Goal: Task Accomplishment & Management: Use online tool/utility

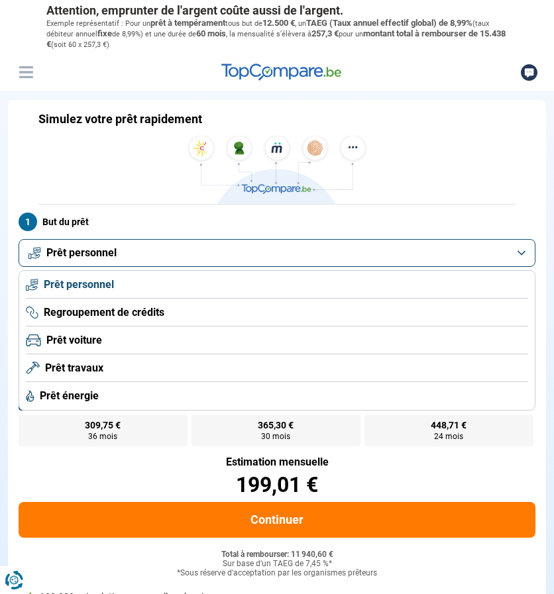
click at [197, 371] on li "Prêt travaux" at bounding box center [277, 368] width 502 height 28
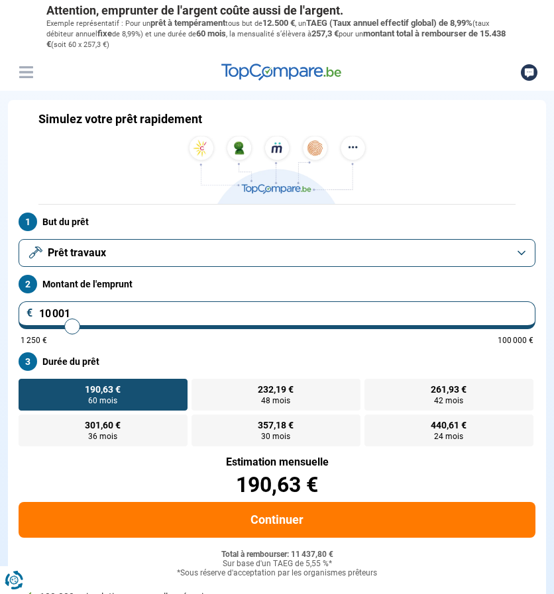
click at [143, 308] on input "10 001" at bounding box center [277, 315] width 517 height 28
type input "1"
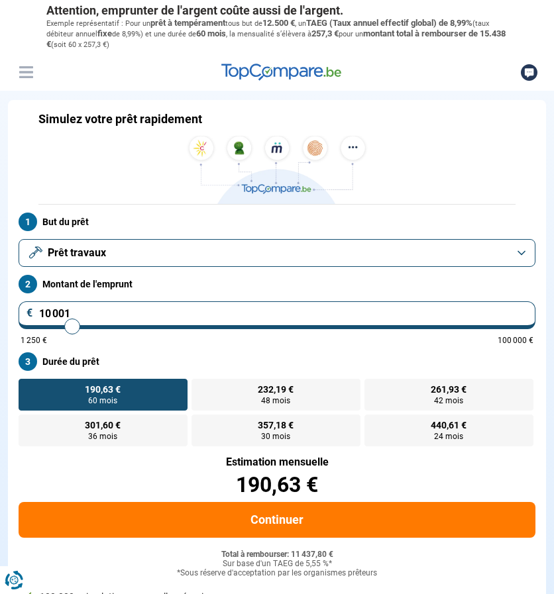
type input "1250"
type input "10"
type input "1250"
type input "100"
type input "1250"
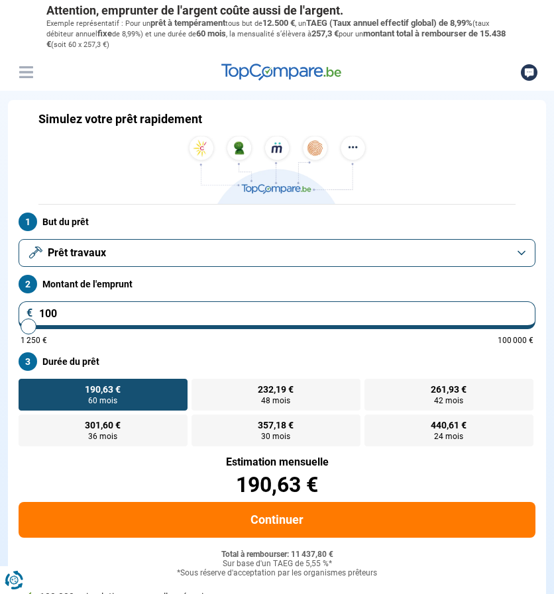
type input "1 000"
type input "1250"
type input "10 000"
type input "10000"
type input "100 000"
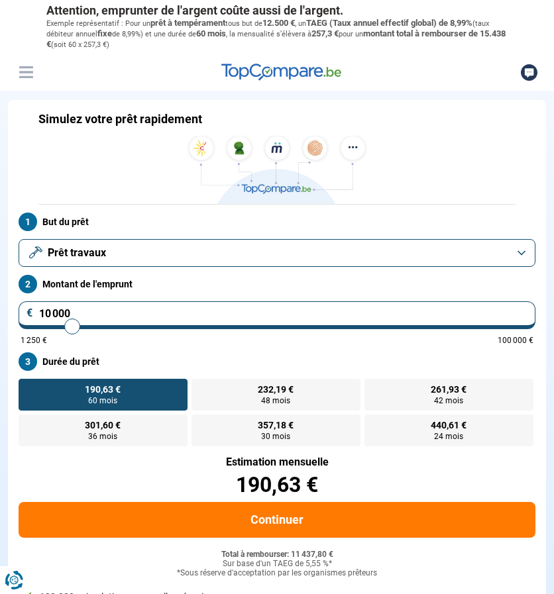
type input "100000"
radio input "false"
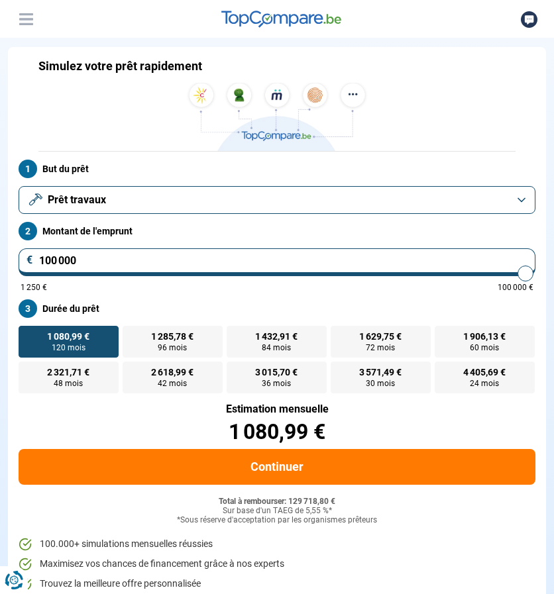
scroll to position [74, 0]
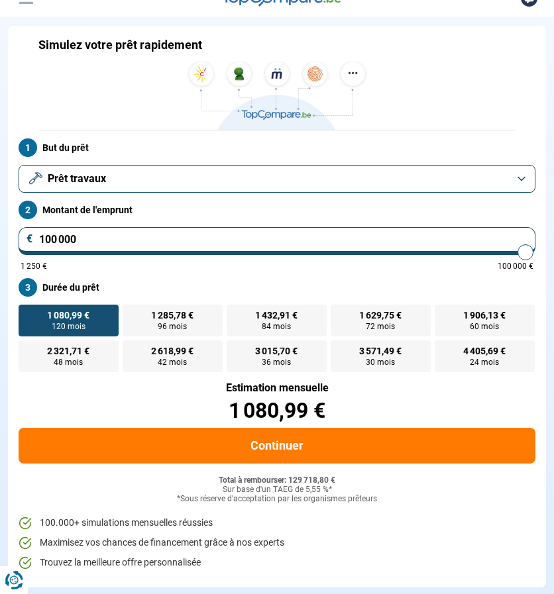
type input "100 000"
